Goal: Find specific page/section: Find specific page/section

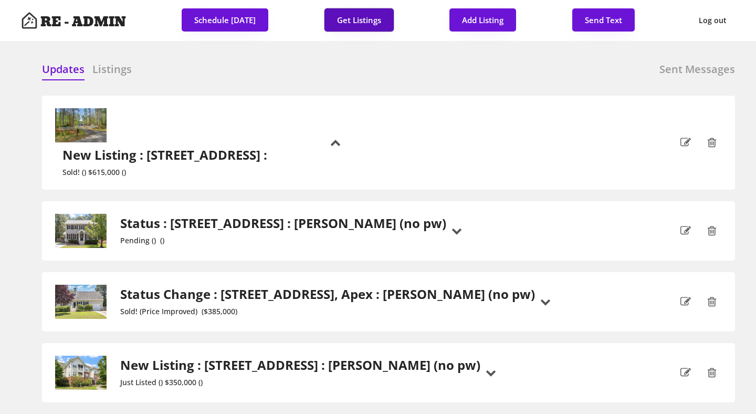
click at [357, 16] on button "Get Listings" at bounding box center [358, 19] width 69 height 23
click at [109, 71] on h6 "Listings" at bounding box center [111, 69] width 39 height 15
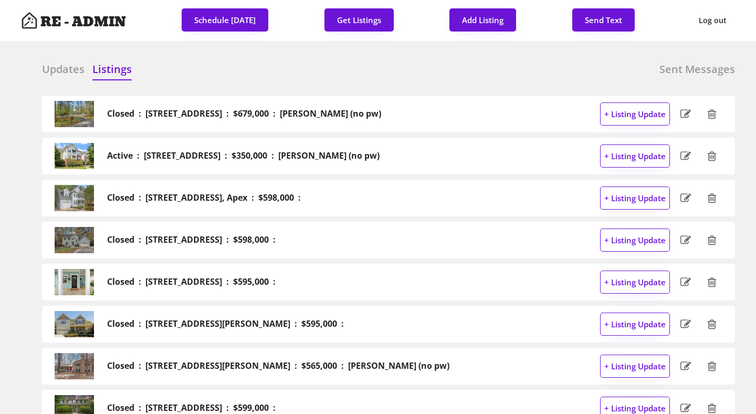
click at [312, 80] on div "Updates Listings Sent Messages" at bounding box center [388, 72] width 693 height 21
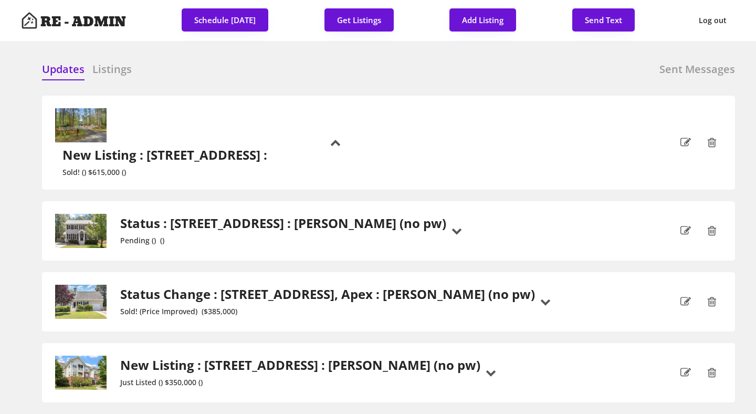
click at [106, 68] on h6 "Listings" at bounding box center [111, 69] width 39 height 15
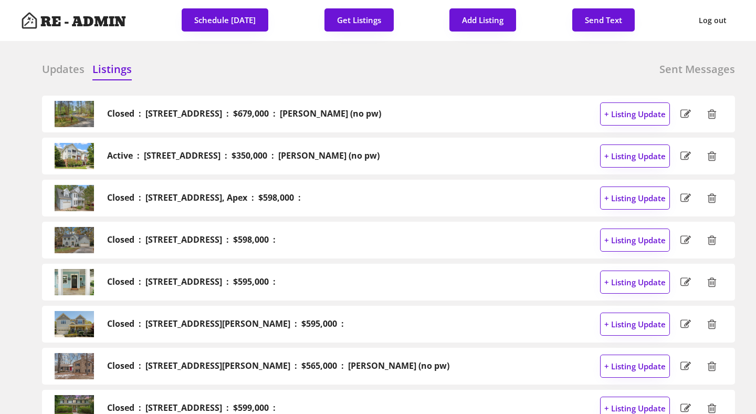
click at [56, 68] on h6 "Updates" at bounding box center [63, 69] width 43 height 15
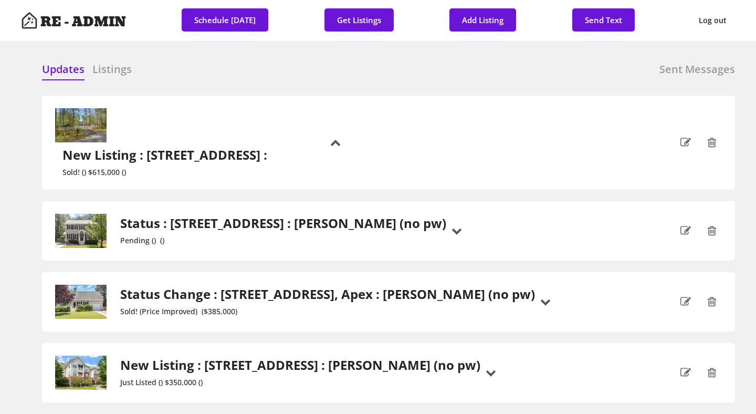
click at [238, 75] on div "Updates Listings Sent Messages" at bounding box center [388, 72] width 693 height 21
click at [588, 53] on div "Updates Listings Sent Messages Closed : [STREET_ADDRESS] : $679,000 : [PERSON_N…" at bounding box center [378, 61] width 714 height 25
click at [258, 70] on div "Updates Listings Sent Messages" at bounding box center [388, 72] width 693 height 21
click at [236, 148] on h2 "New Listing : [STREET_ADDRESS] :" at bounding box center [166, 155] width 208 height 15
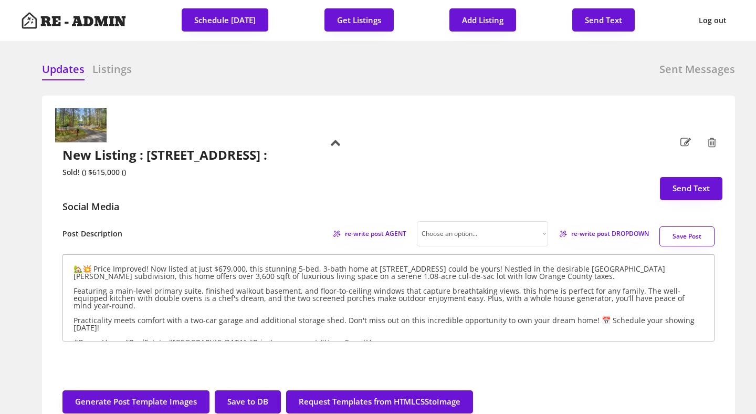
click at [257, 148] on h2 "New Listing : [STREET_ADDRESS] :" at bounding box center [166, 155] width 208 height 15
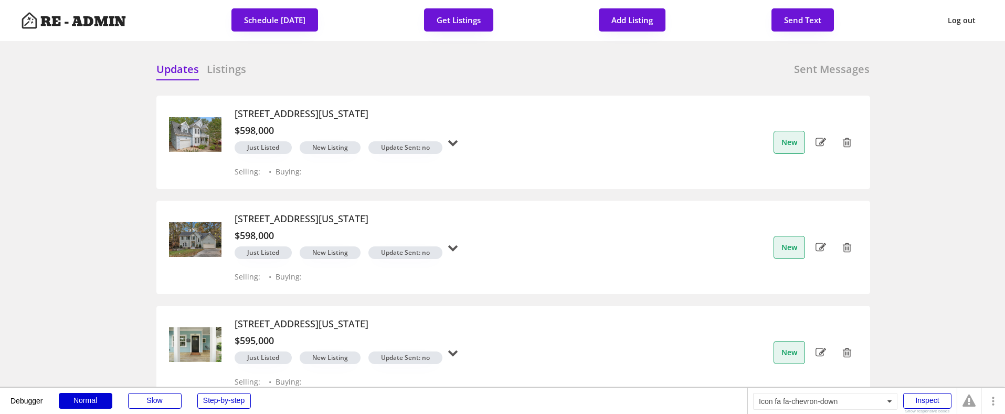
click at [458, 141] on icon at bounding box center [453, 142] width 11 height 11
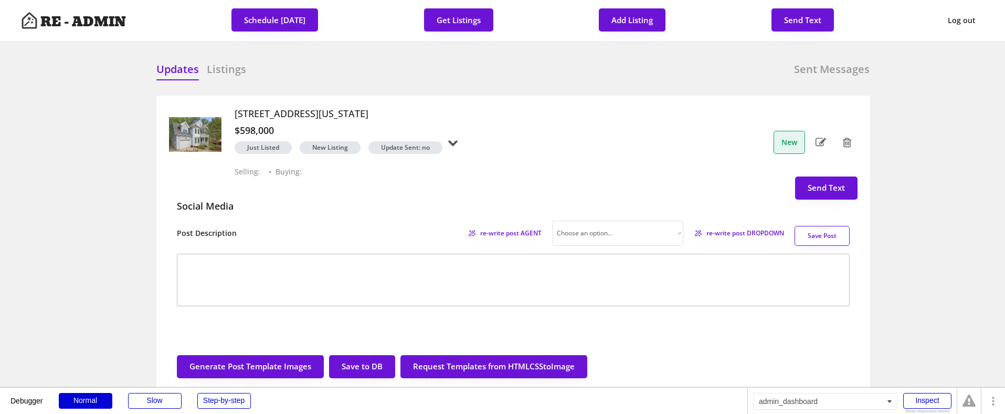
click at [458, 141] on icon at bounding box center [453, 142] width 11 height 11
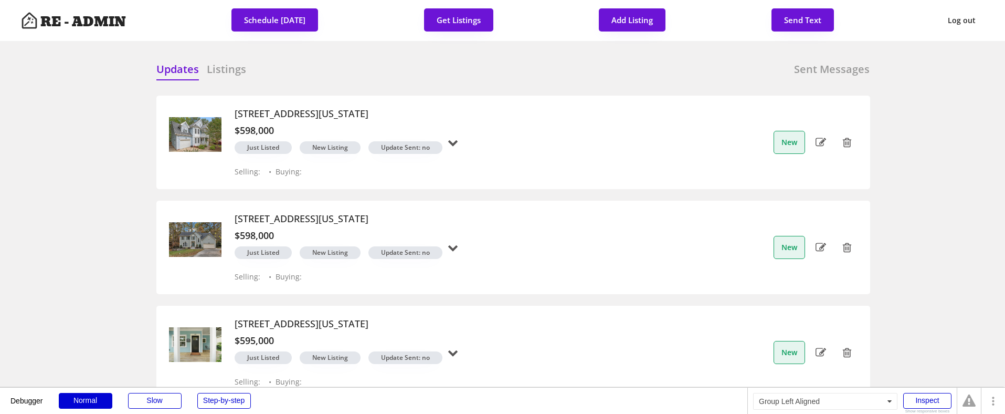
click at [227, 66] on h6 "Listings" at bounding box center [226, 69] width 39 height 15
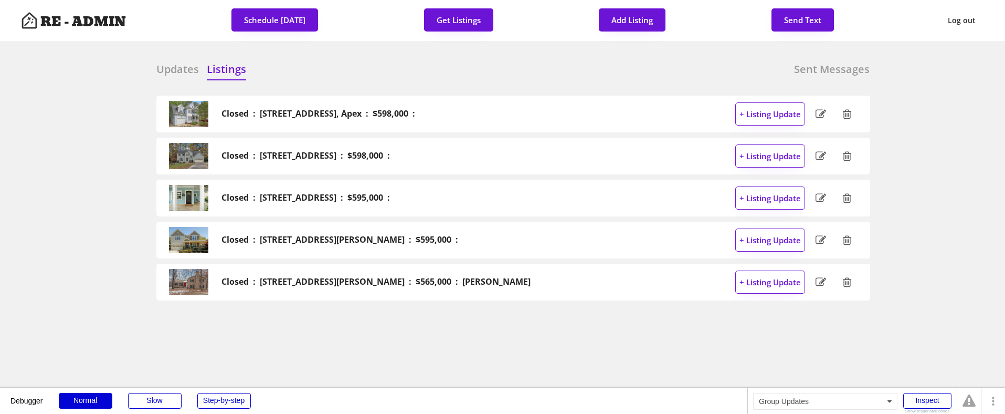
click at [175, 66] on h6 "Updates" at bounding box center [177, 69] width 43 height 15
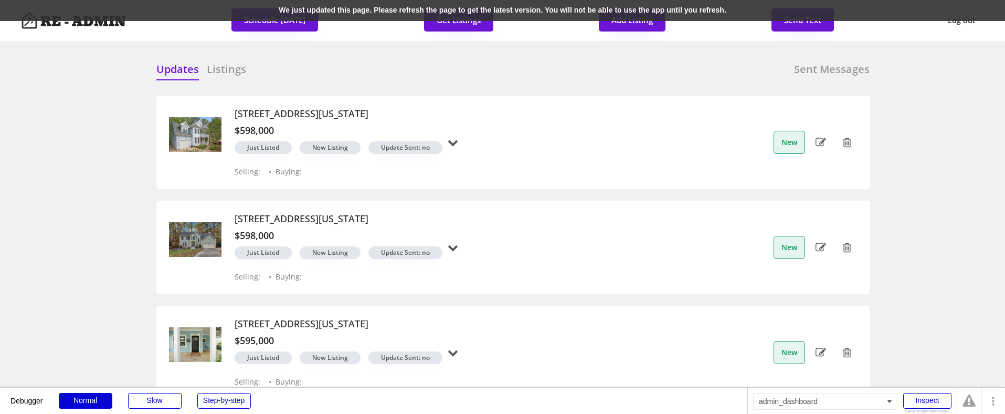
click at [162, 9] on div "We just updated this page. Please refresh the page to get the latest version. Y…" at bounding box center [502, 10] width 1005 height 21
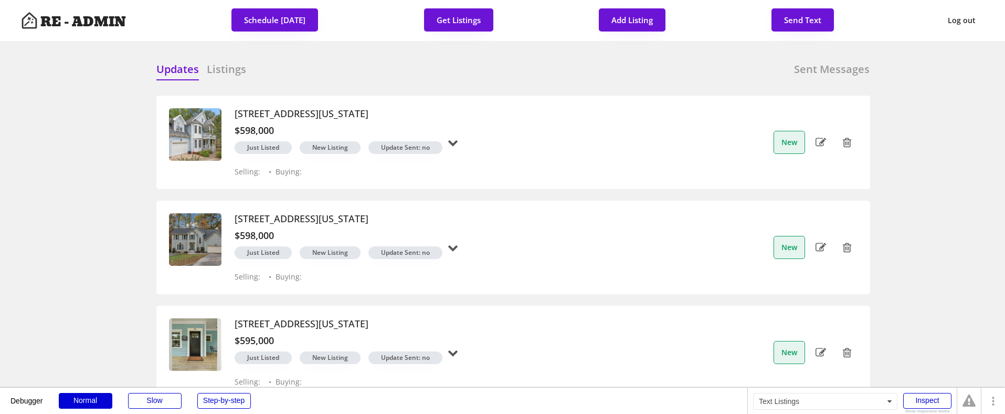
click at [229, 69] on h6 "Listings" at bounding box center [226, 69] width 39 height 15
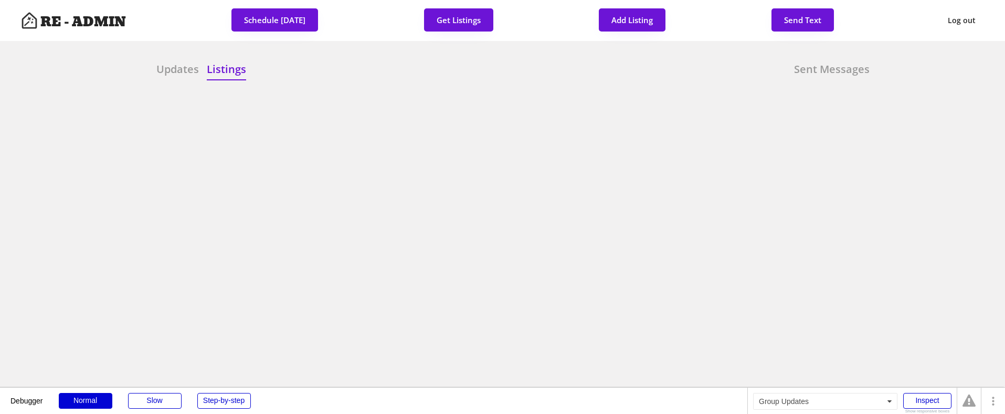
click at [181, 71] on h6 "Updates" at bounding box center [177, 69] width 43 height 15
